Goal: Task Accomplishment & Management: Manage account settings

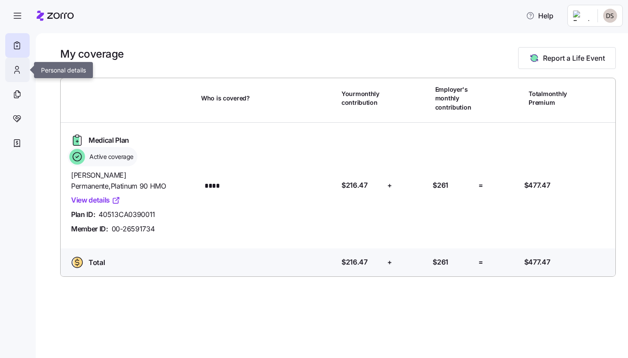
click at [14, 74] on icon at bounding box center [17, 70] width 10 height 10
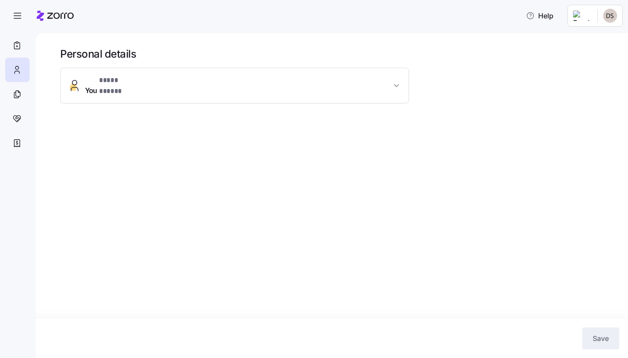
click at [15, 133] on div at bounding box center [17, 143] width 24 height 24
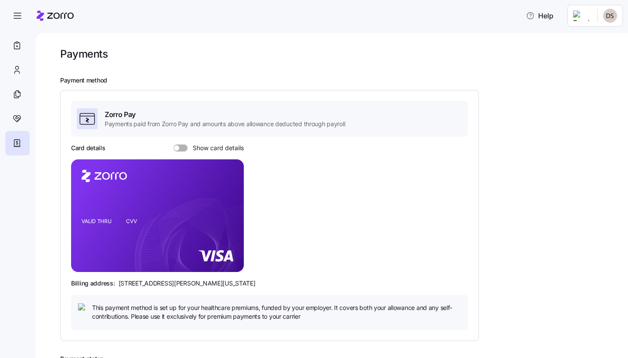
click at [176, 141] on div "Zorro Pay Payments paid from Zorro Pay and amounts above allowance deducted thr…" at bounding box center [269, 215] width 397 height 229
click at [176, 142] on div "Zorro Pay Payments paid from Zorro Pay and amounts above allowance deducted thr…" at bounding box center [269, 215] width 397 height 229
click at [177, 145] on span at bounding box center [176, 147] width 5 height 5
click at [174, 144] on input "Show card details" at bounding box center [174, 144] width 0 height 0
